Goal: Information Seeking & Learning: Learn about a topic

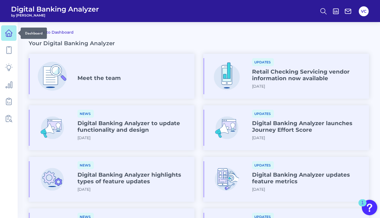
click at [10, 32] on icon at bounding box center [9, 33] width 8 height 8
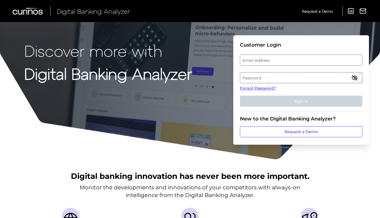
click at [280, 59] on label "Email Address" at bounding box center [301, 60] width 122 height 10
click at [280, 59] on input "email" at bounding box center [301, 60] width 123 height 11
click at [264, 77] on label "Password" at bounding box center [301, 78] width 122 height 10
click at [271, 60] on label "Email Address" at bounding box center [301, 60] width 122 height 10
click at [271, 60] on input "email" at bounding box center [301, 60] width 123 height 11
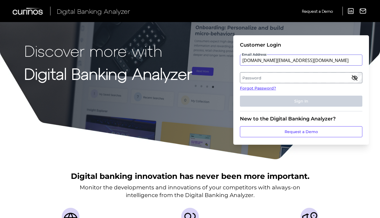
type input "vishnunath.cr@santander.co.uk"
click at [276, 79] on label "Password" at bounding box center [301, 78] width 122 height 10
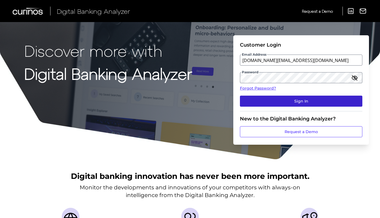
click at [288, 98] on button "Sign In" at bounding box center [301, 101] width 123 height 11
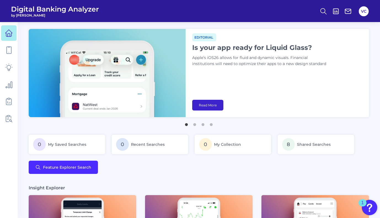
click at [213, 108] on link "Read More" at bounding box center [207, 105] width 31 height 11
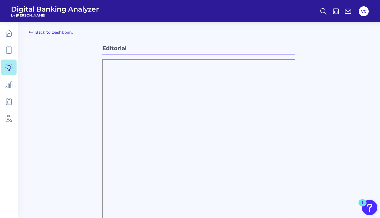
click at [55, 33] on link "Back to Dashboard" at bounding box center [51, 32] width 45 height 7
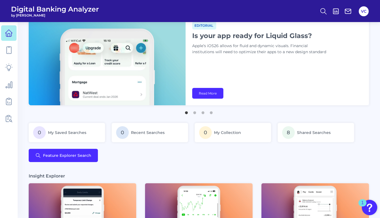
scroll to position [14, 0]
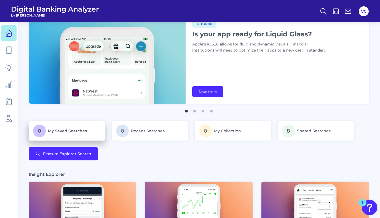
click at [80, 131] on span "My Saved Searches" at bounding box center [67, 131] width 39 height 5
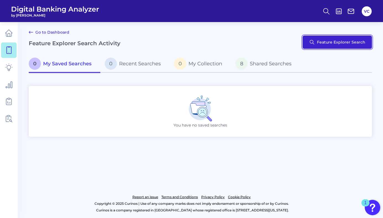
click at [329, 44] on button "Feature Explorer Search" at bounding box center [336, 42] width 69 height 13
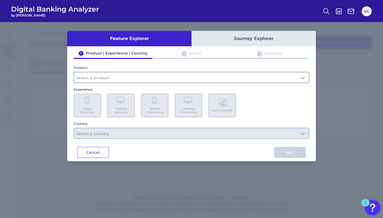
click at [110, 78] on input "text" at bounding box center [191, 77] width 235 height 10
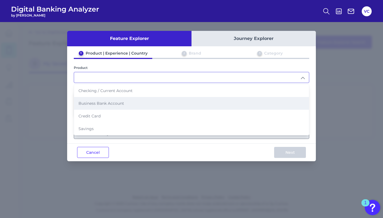
click at [108, 104] on span "Business Bank Account" at bounding box center [101, 103] width 46 height 5
type input "Business Bank Account"
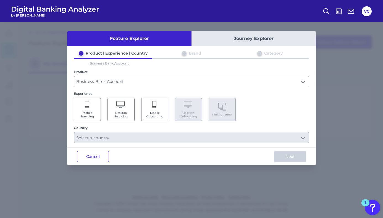
click at [119, 112] on span "Desktop Servicing" at bounding box center [120, 114] width 21 height 7
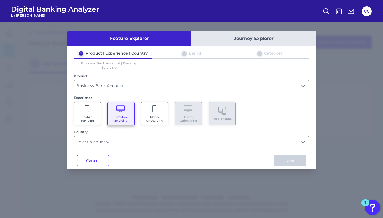
click at [137, 137] on input "text" at bounding box center [191, 142] width 235 height 10
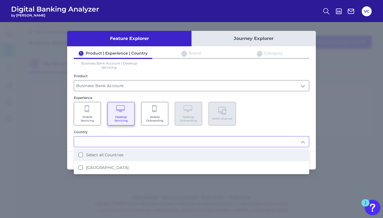
click at [81, 154] on Countries "Select all Countries" at bounding box center [80, 155] width 4 height 4
type input "Select all Countries"
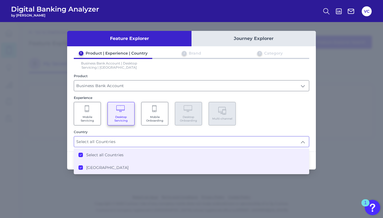
click at [305, 126] on div "1 Product | Experience | Country 2 Brand 3 Category Business Bank Account | Des…" at bounding box center [191, 99] width 248 height 97
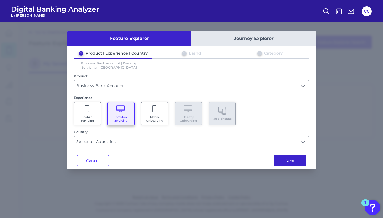
click at [290, 159] on button "Next" at bounding box center [290, 160] width 32 height 11
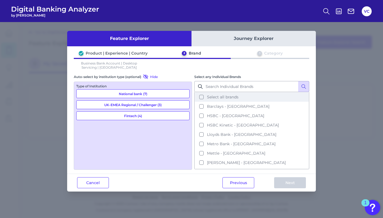
click at [201, 97] on button "Select all brands" at bounding box center [252, 96] width 114 height 9
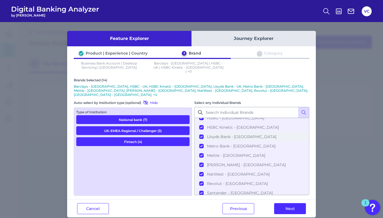
scroll to position [60, 0]
drag, startPoint x: 289, startPoint y: 202, endPoint x: 219, endPoint y: 210, distance: 70.9
click at [219, 210] on div "Feature Explorer Journey Explorer Product | Experience | Country 2 Brand 3 Cate…" at bounding box center [191, 120] width 383 height 196
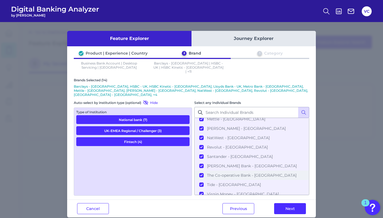
scroll to position [0, 0]
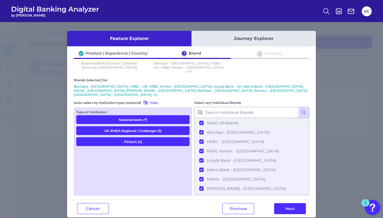
click at [202, 118] on button "Select all brands" at bounding box center [252, 122] width 114 height 9
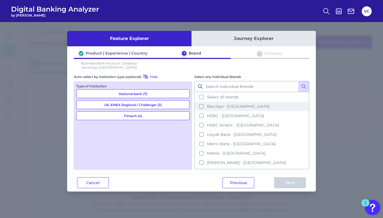
click at [201, 106] on button "Barclays - UK" at bounding box center [252, 106] width 114 height 9
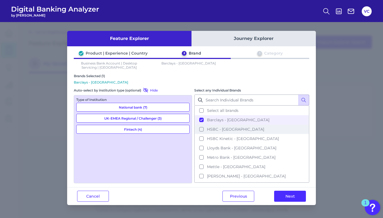
click at [201, 129] on button "HSBC - UK" at bounding box center [252, 129] width 114 height 9
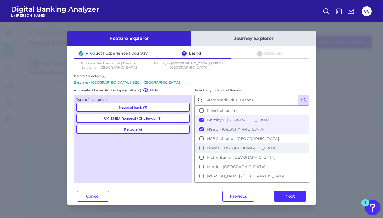
click at [201, 146] on button "Lloyds Bank - UK" at bounding box center [252, 148] width 114 height 9
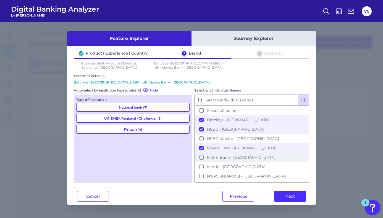
click at [201, 155] on button "Metro Bank - UK" at bounding box center [252, 157] width 114 height 9
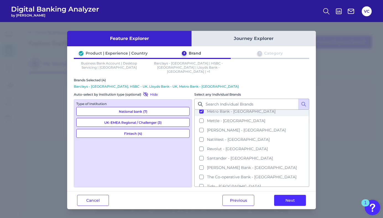
scroll to position [60, 0]
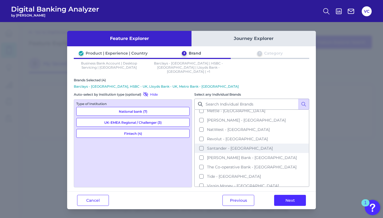
click at [202, 144] on button "Santander - UK" at bounding box center [252, 148] width 114 height 9
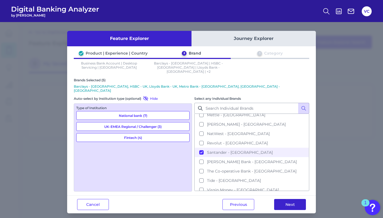
click at [282, 199] on button "Next" at bounding box center [290, 204] width 32 height 11
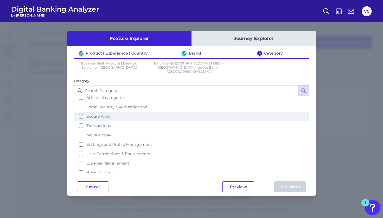
scroll to position [0, 0]
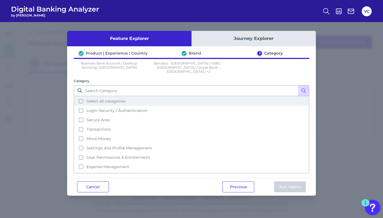
click at [80, 97] on button "Select all categories" at bounding box center [191, 101] width 234 height 9
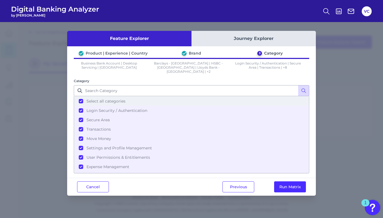
click at [80, 97] on button "Select all categories" at bounding box center [191, 101] width 234 height 9
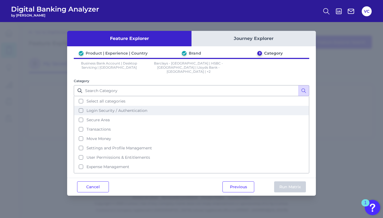
click at [80, 107] on button "Login Security / Authentication" at bounding box center [191, 110] width 234 height 9
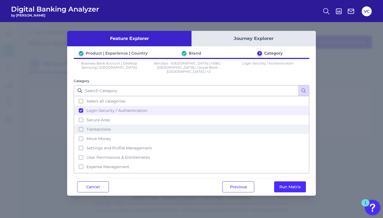
click at [81, 125] on button "Transactions" at bounding box center [191, 129] width 234 height 9
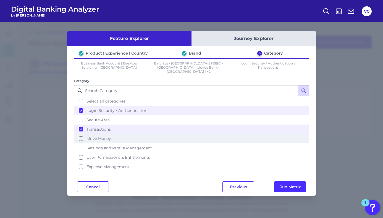
click at [81, 134] on button "Move Money" at bounding box center [191, 138] width 234 height 9
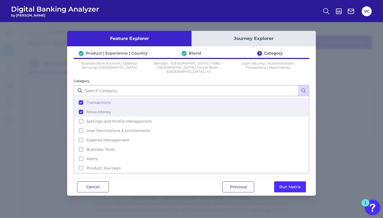
scroll to position [33, 0]
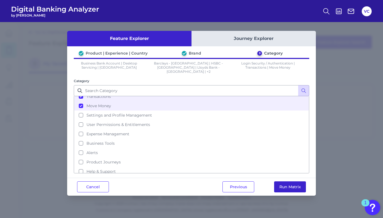
click at [292, 182] on button "Run Matrix" at bounding box center [290, 187] width 32 height 11
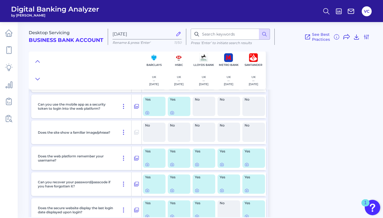
scroll to position [137, 0]
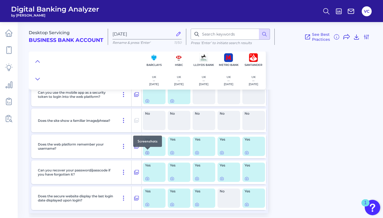
click at [147, 152] on icon at bounding box center [147, 153] width 4 height 4
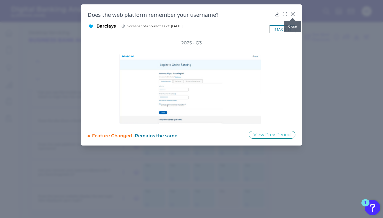
click at [293, 16] on div at bounding box center [293, 18] width 6 height 6
click at [292, 13] on icon at bounding box center [293, 14] width 6 height 6
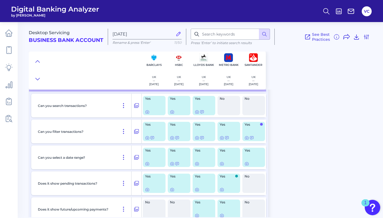
scroll to position [460, 0]
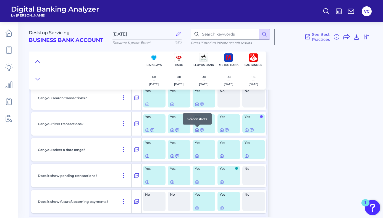
click at [197, 132] on icon at bounding box center [197, 130] width 4 height 4
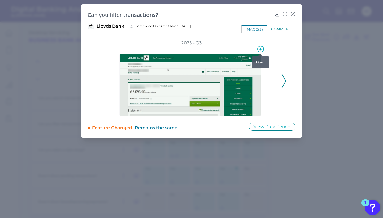
click at [261, 49] on icon at bounding box center [260, 49] width 3 height 3
click at [281, 60] on div "2025 - Q3" at bounding box center [191, 78] width 190 height 76
click at [207, 92] on img at bounding box center [190, 85] width 142 height 62
click at [194, 106] on img at bounding box center [190, 85] width 142 height 62
click at [284, 78] on polyline at bounding box center [283, 81] width 4 height 14
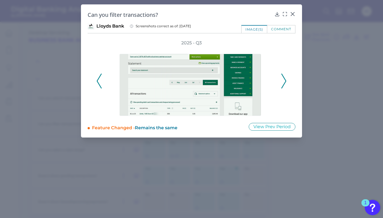
click at [284, 78] on polyline at bounding box center [283, 81] width 4 height 14
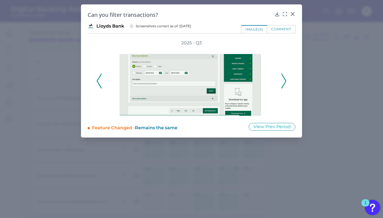
click at [284, 78] on polyline at bounding box center [283, 81] width 4 height 14
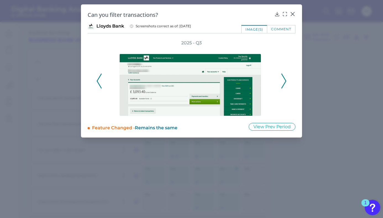
click at [284, 78] on polyline at bounding box center [283, 81] width 4 height 14
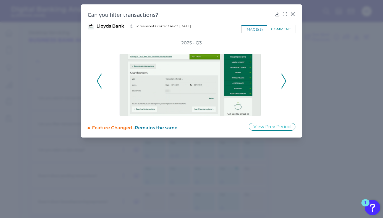
click at [284, 78] on polyline at bounding box center [283, 81] width 4 height 14
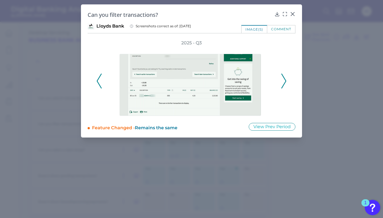
click at [284, 78] on polyline at bounding box center [283, 81] width 4 height 14
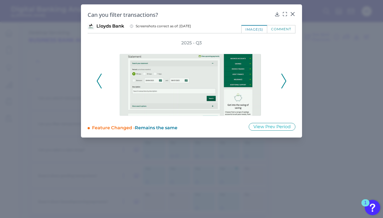
click at [284, 78] on polyline at bounding box center [283, 81] width 4 height 14
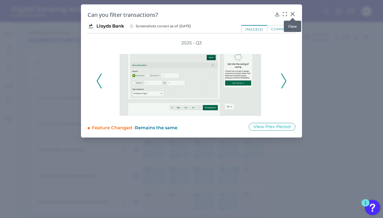
click at [292, 15] on div at bounding box center [293, 18] width 6 height 6
click at [293, 14] on icon at bounding box center [292, 13] width 3 height 3
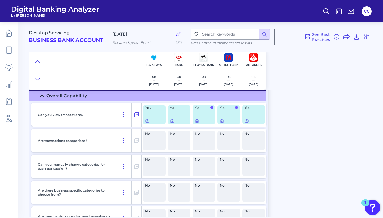
scroll to position [272, 0]
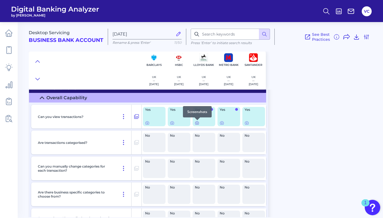
click at [196, 125] on icon at bounding box center [197, 123] width 4 height 4
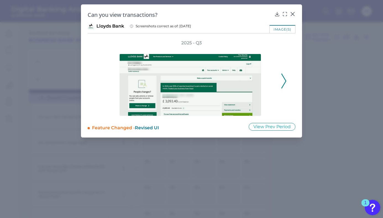
click at [284, 83] on icon at bounding box center [283, 81] width 5 height 15
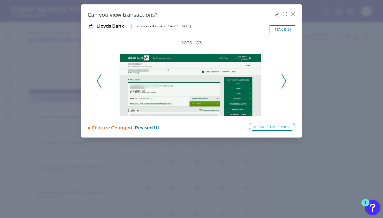
click at [284, 83] on icon at bounding box center [283, 81] width 5 height 15
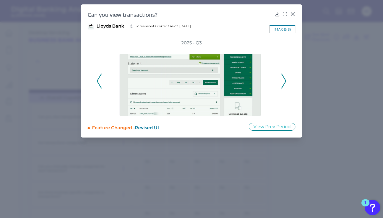
click at [284, 83] on icon at bounding box center [283, 81] width 5 height 15
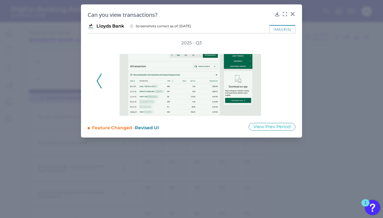
click at [99, 78] on icon at bounding box center [99, 81] width 5 height 15
